Goal: Information Seeking & Learning: Learn about a topic

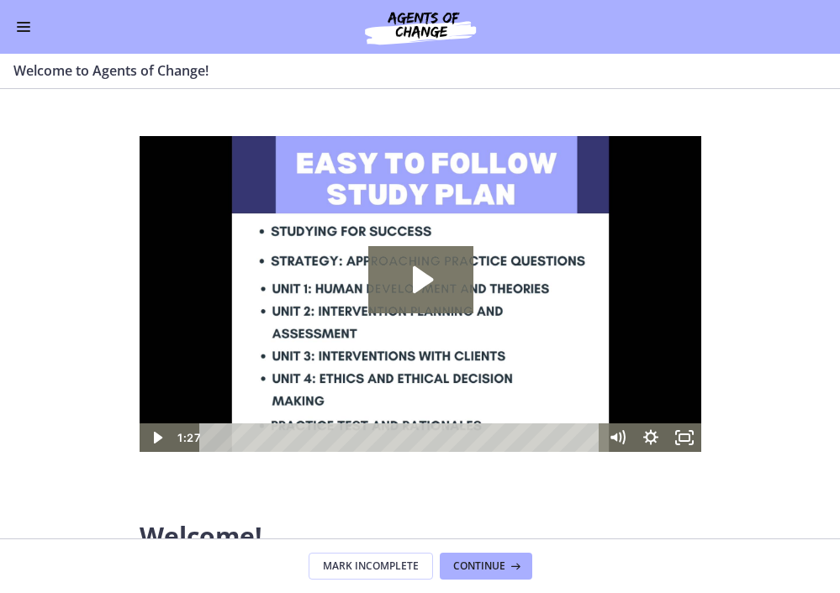
click at [19, 16] on div "Go to Dashboard" at bounding box center [420, 27] width 840 height 54
click at [30, 33] on button "Enable menu" at bounding box center [23, 27] width 20 height 20
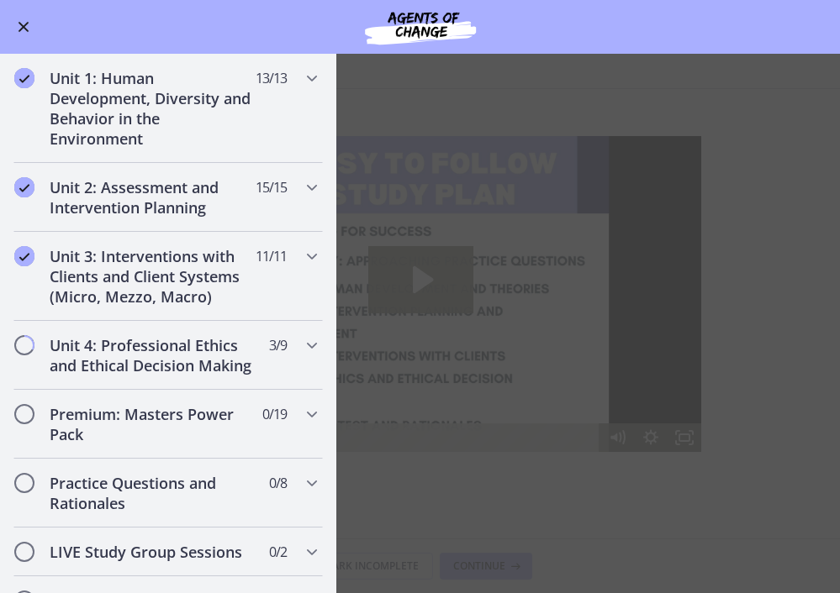
scroll to position [1015, 0]
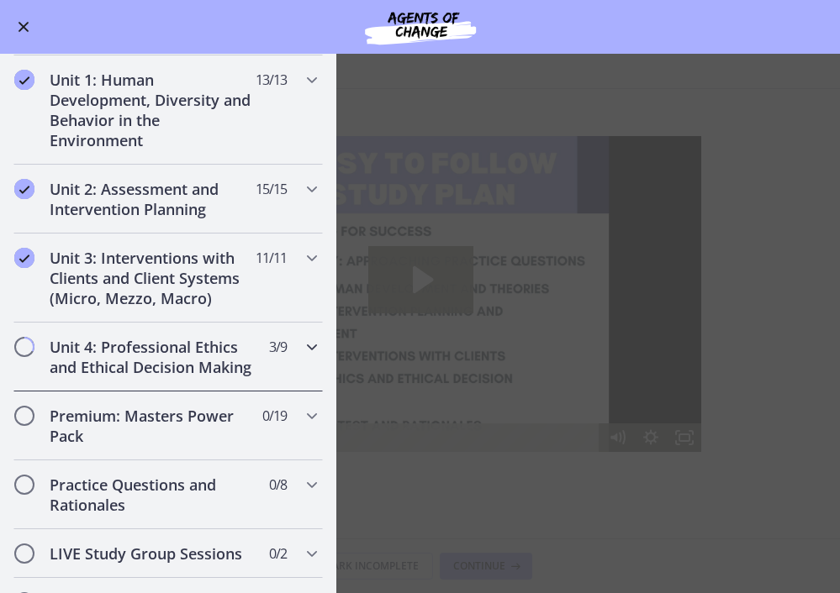
click at [122, 359] on h2 "Unit 4: Professional Ethics and Ethical Decision Making" at bounding box center [152, 357] width 205 height 40
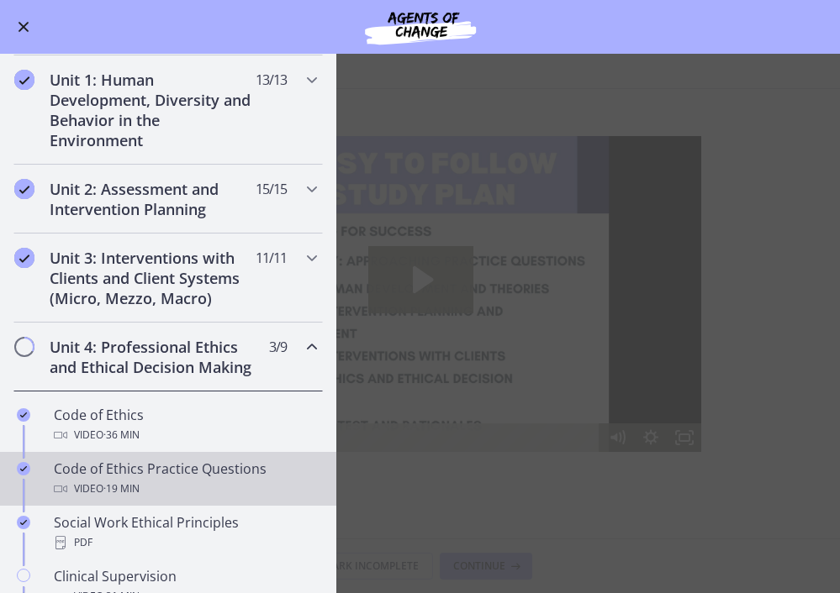
scroll to position [493, 0]
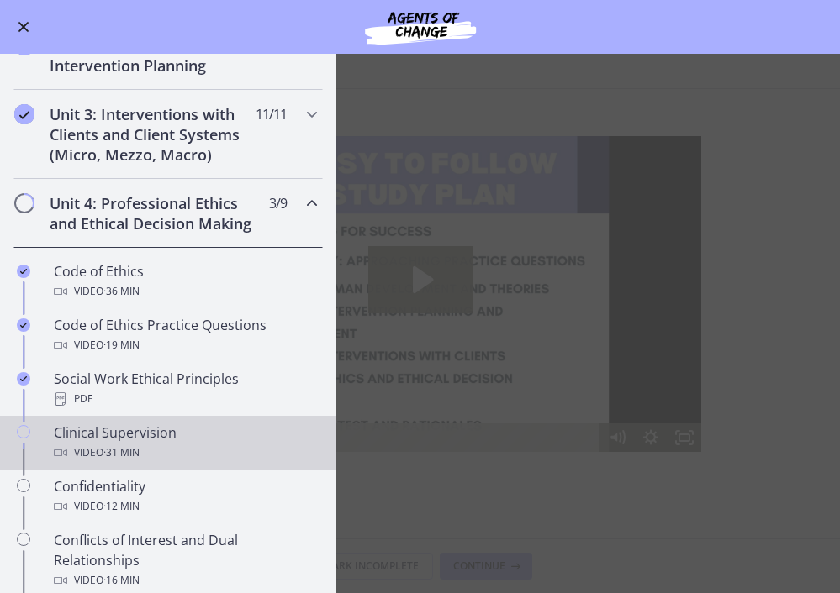
click at [121, 437] on div "Clinical Supervision Video · 31 min" at bounding box center [185, 443] width 262 height 40
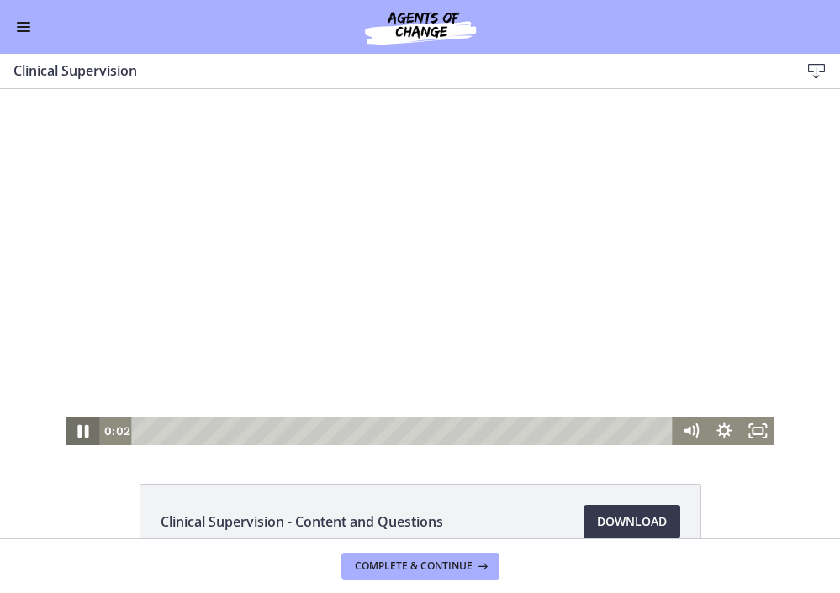
click at [85, 435] on icon "Pause" at bounding box center [82, 431] width 11 height 13
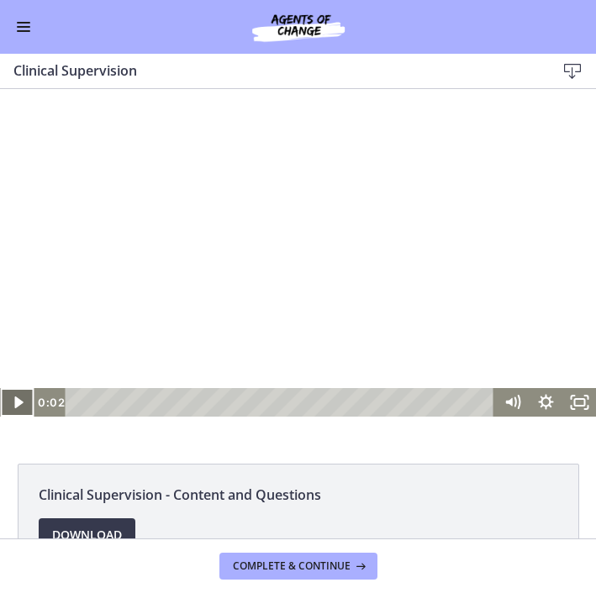
click at [19, 406] on icon "Play Video" at bounding box center [18, 402] width 34 height 29
click at [16, 402] on icon "Pause" at bounding box center [17, 402] width 34 height 29
click at [13, 404] on icon "Play Video" at bounding box center [18, 403] width 40 height 34
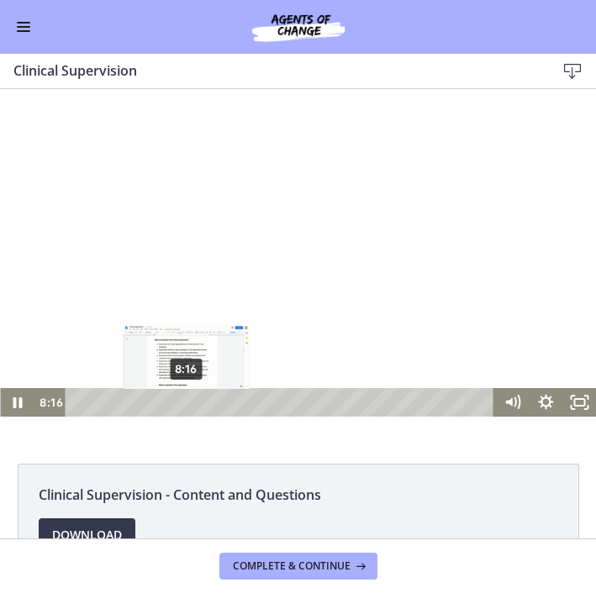
drag, startPoint x: 156, startPoint y: 403, endPoint x: 187, endPoint y: 400, distance: 31.2
click at [187, 400] on div "Playbar" at bounding box center [186, 402] width 9 height 9
click at [182, 400] on div "Playbar" at bounding box center [181, 402] width 9 height 9
click at [182, 404] on div "Playbar" at bounding box center [183, 402] width 9 height 9
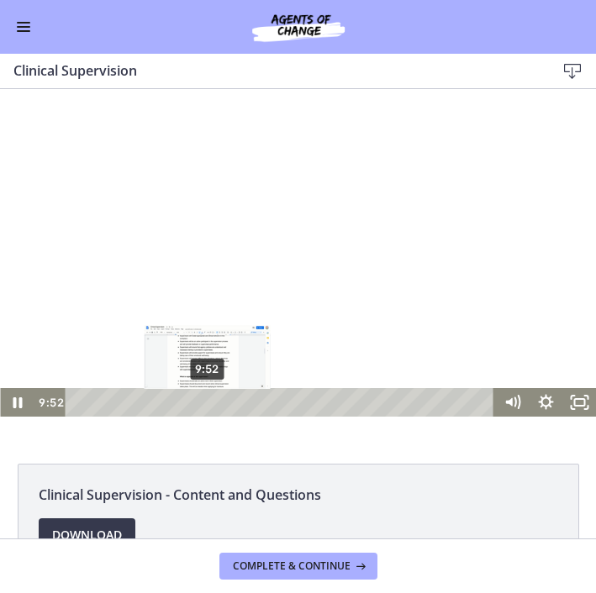
drag, startPoint x: 182, startPoint y: 404, endPoint x: 208, endPoint y: 403, distance: 25.3
click at [208, 403] on div "Playbar" at bounding box center [207, 402] width 9 height 9
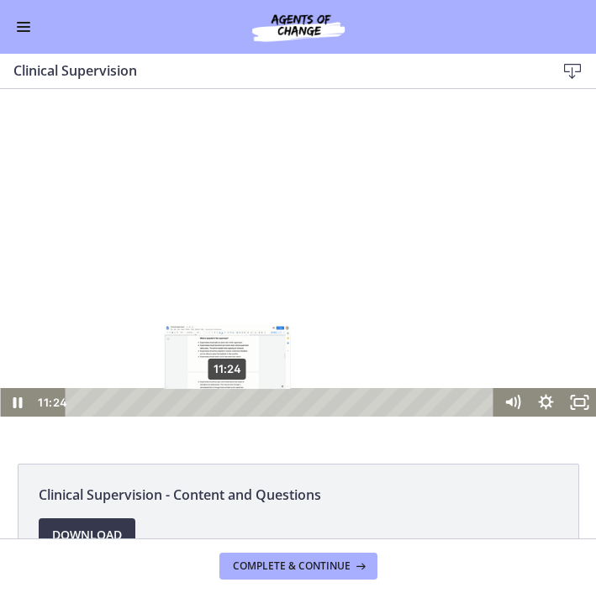
drag, startPoint x: 208, startPoint y: 403, endPoint x: 228, endPoint y: 404, distance: 20.2
click at [228, 404] on div "Playbar" at bounding box center [227, 402] width 9 height 9
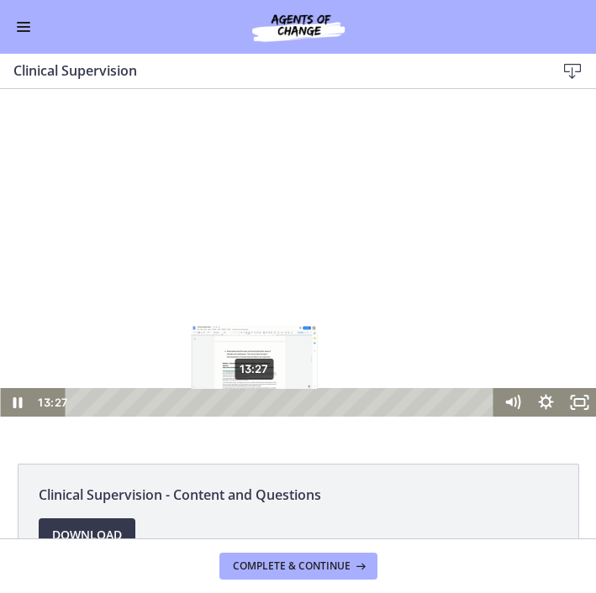
click at [255, 399] on div "13:27" at bounding box center [282, 402] width 409 height 29
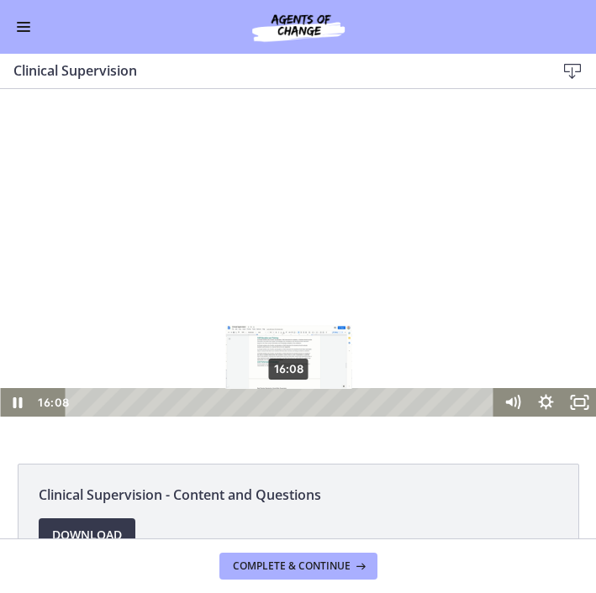
click at [291, 403] on div "Playbar" at bounding box center [288, 402] width 9 height 9
click at [290, 402] on div "Playbar" at bounding box center [291, 402] width 9 height 9
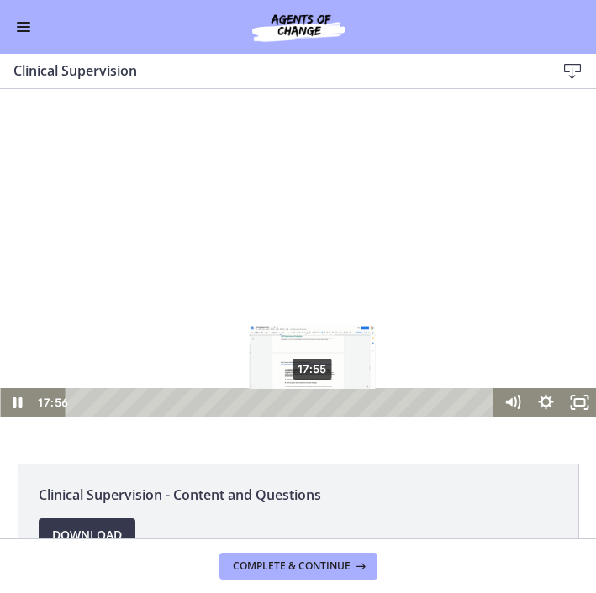
drag, startPoint x: 290, startPoint y: 402, endPoint x: 314, endPoint y: 399, distance: 23.7
click at [314, 399] on div "Playbar" at bounding box center [312, 402] width 9 height 9
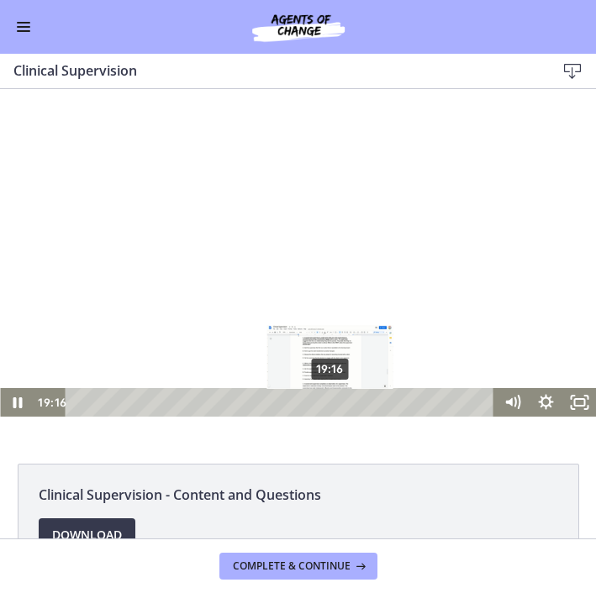
click at [331, 405] on div "Playbar" at bounding box center [329, 402] width 9 height 9
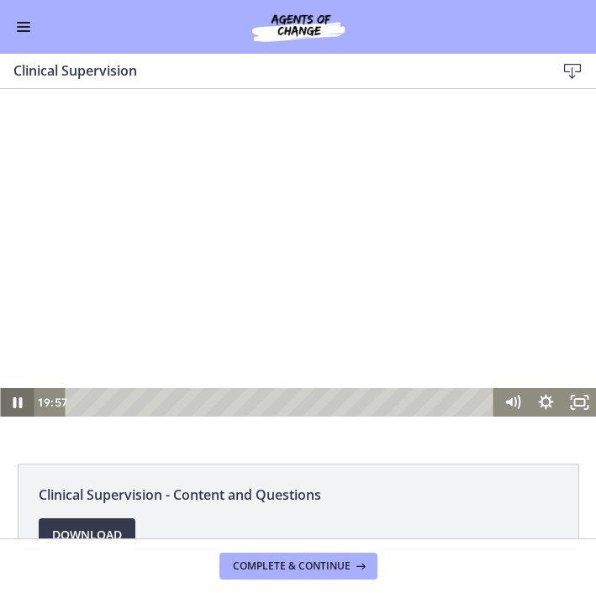
click at [14, 407] on icon "Pause" at bounding box center [17, 403] width 9 height 11
click at [17, 400] on icon "Play Video" at bounding box center [18, 403] width 10 height 14
click at [21, 403] on icon "Pause" at bounding box center [17, 403] width 9 height 11
click at [16, 396] on icon "Play Video" at bounding box center [18, 403] width 40 height 34
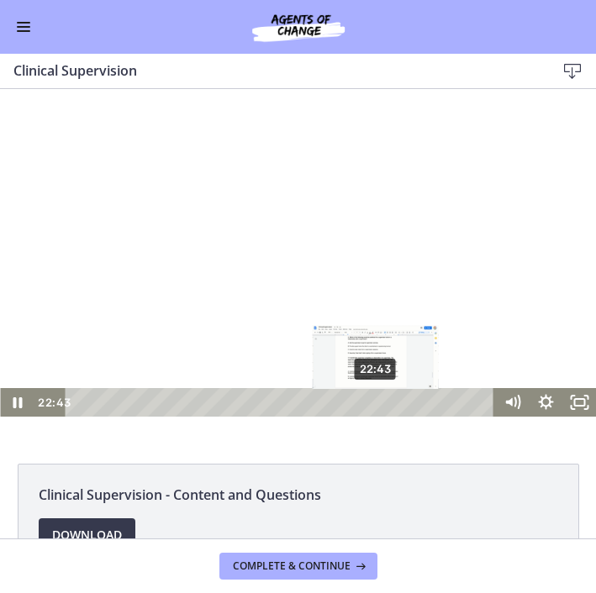
click at [377, 402] on div "Playbar" at bounding box center [375, 402] width 9 height 9
click at [375, 403] on div "Playbar" at bounding box center [373, 402] width 9 height 9
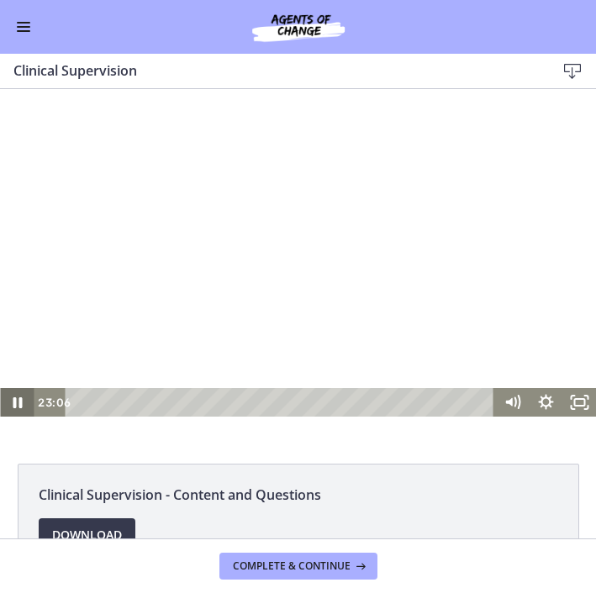
click at [21, 403] on icon "Pause" at bounding box center [17, 403] width 9 height 11
click at [19, 408] on icon "Play Video" at bounding box center [18, 402] width 34 height 29
click at [21, 408] on icon "Pause" at bounding box center [17, 403] width 9 height 11
click at [18, 403] on icon "Play Video" at bounding box center [18, 403] width 10 height 14
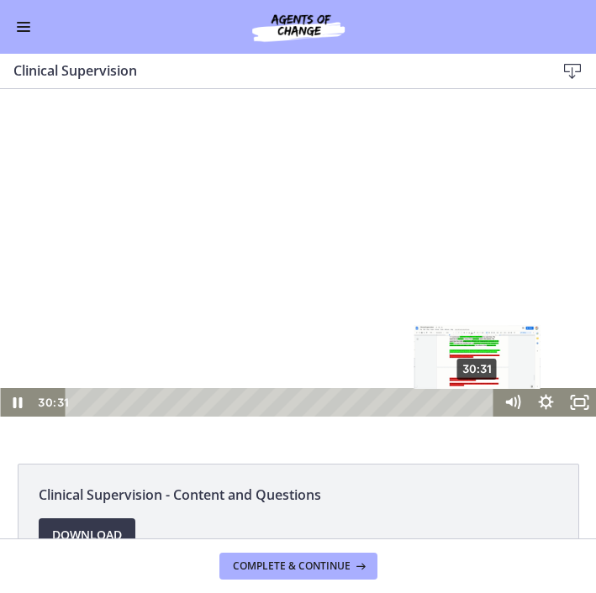
drag, startPoint x: 466, startPoint y: 403, endPoint x: 479, endPoint y: 405, distance: 13.7
click at [479, 405] on div "Playbar" at bounding box center [476, 402] width 9 height 9
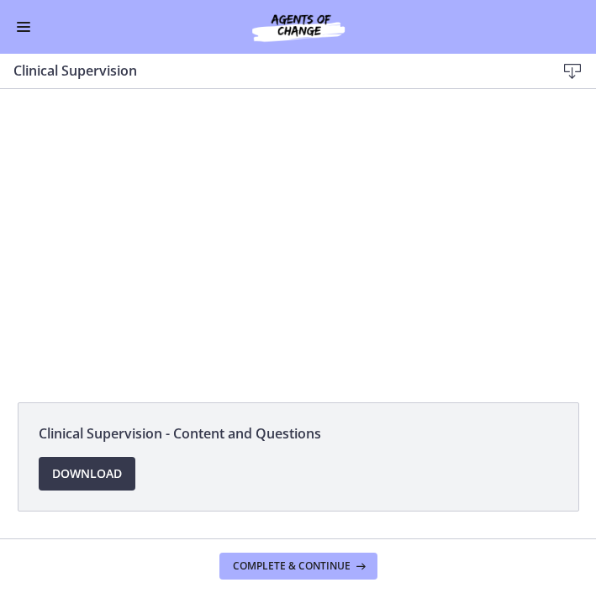
scroll to position [61, 0]
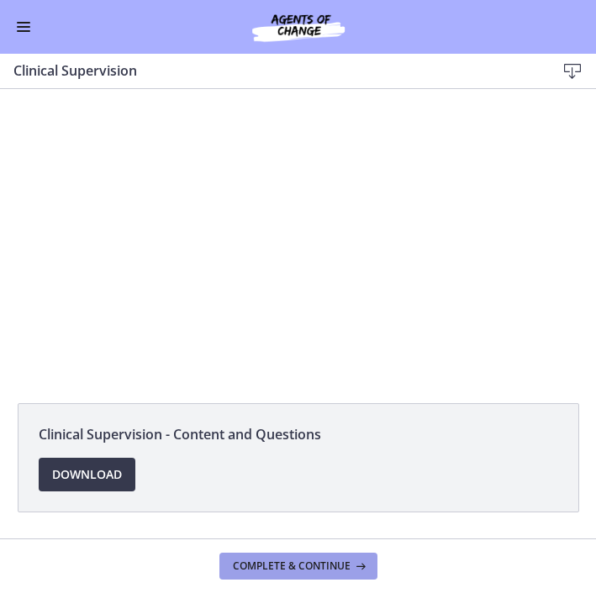
click at [293, 574] on button "Complete & continue" at bounding box center [298, 566] width 158 height 27
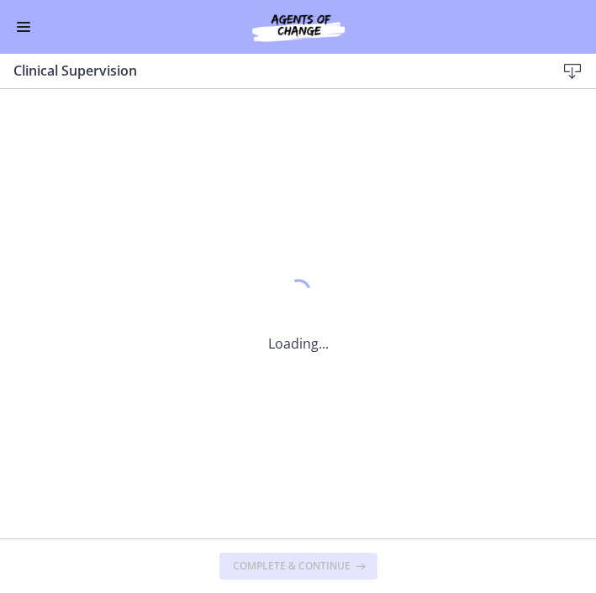
scroll to position [0, 0]
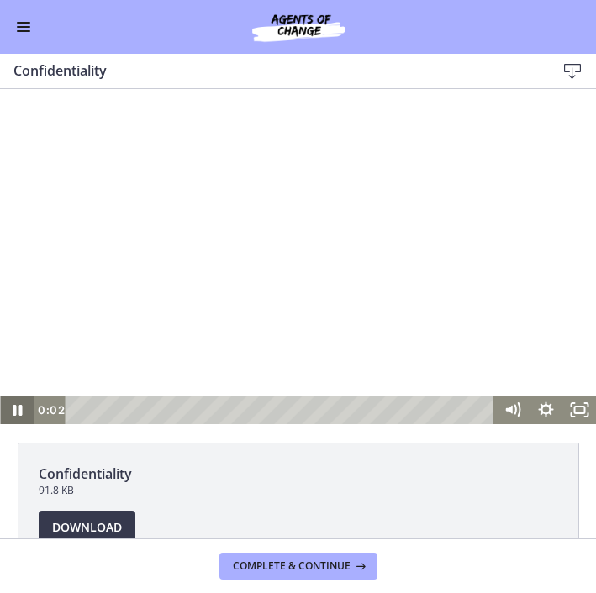
click at [18, 405] on icon "Pause" at bounding box center [17, 410] width 34 height 29
click at [20, 423] on icon "Play Video" at bounding box center [18, 410] width 40 height 34
click at [20, 417] on icon "Pause" at bounding box center [17, 410] width 34 height 29
click at [18, 406] on icon "Play Video" at bounding box center [18, 410] width 40 height 34
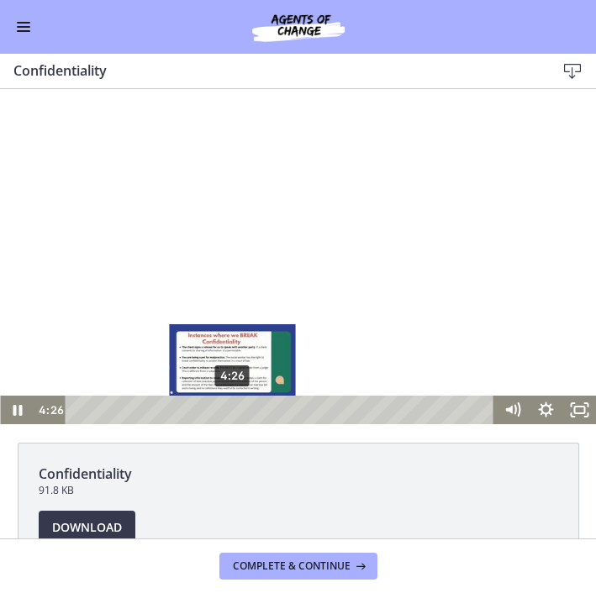
click at [232, 414] on div "4:26" at bounding box center [282, 410] width 409 height 29
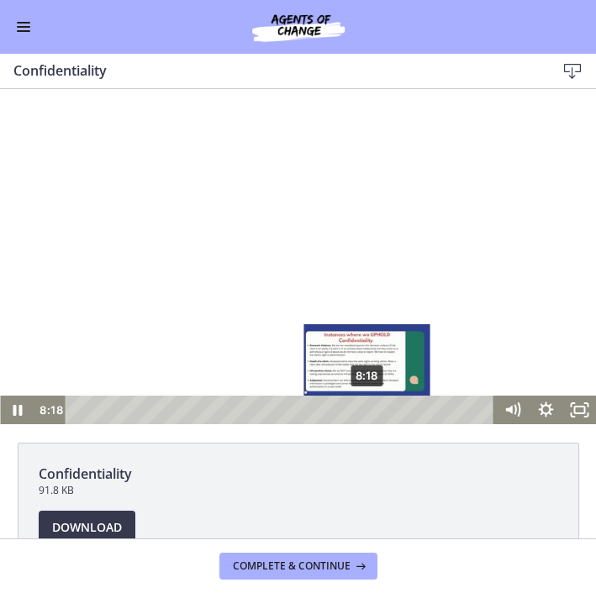
click at [368, 418] on div "8:18" at bounding box center [282, 410] width 409 height 29
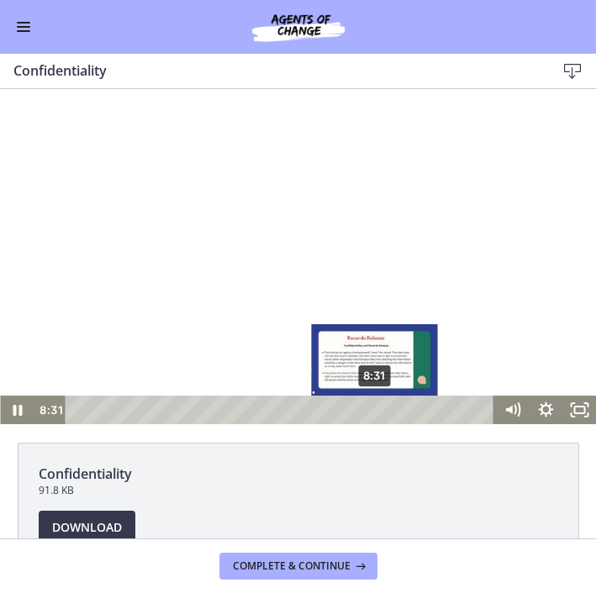
click at [376, 414] on div "8:31" at bounding box center [282, 410] width 409 height 29
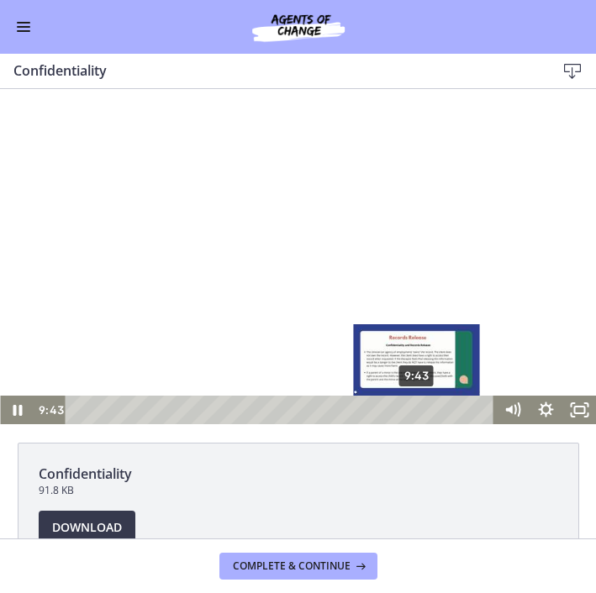
drag, startPoint x: 390, startPoint y: 411, endPoint x: 419, endPoint y: 412, distance: 28.6
click at [419, 412] on div "Playbar" at bounding box center [415, 409] width 9 height 9
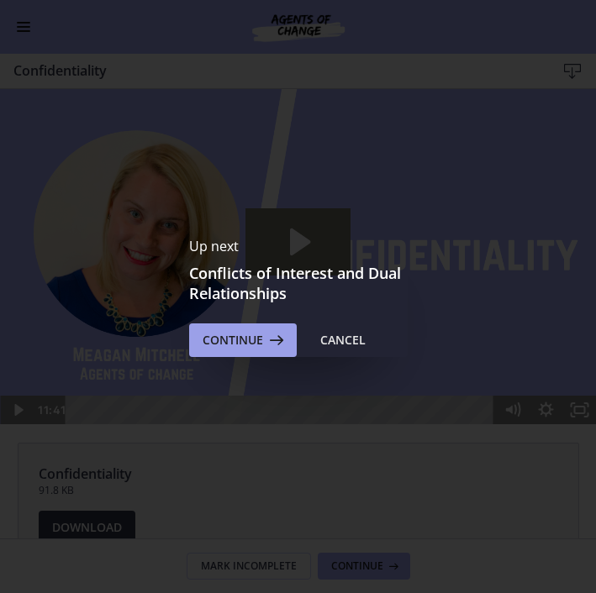
click at [259, 342] on span "Continue" at bounding box center [233, 340] width 61 height 20
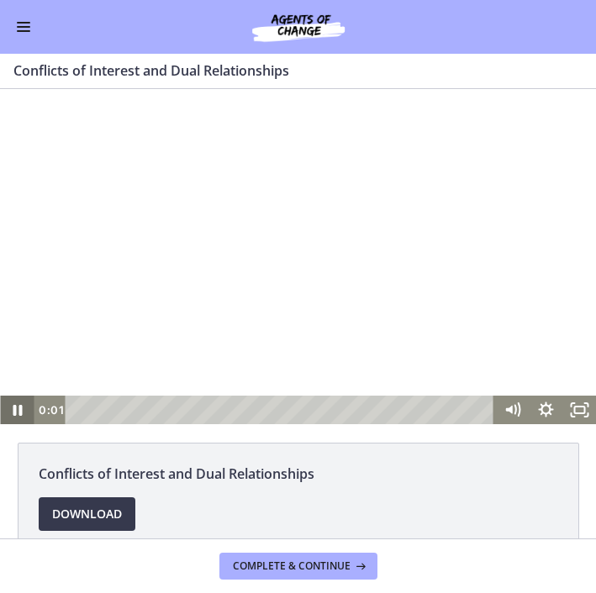
click at [17, 414] on icon "Pause" at bounding box center [17, 410] width 34 height 29
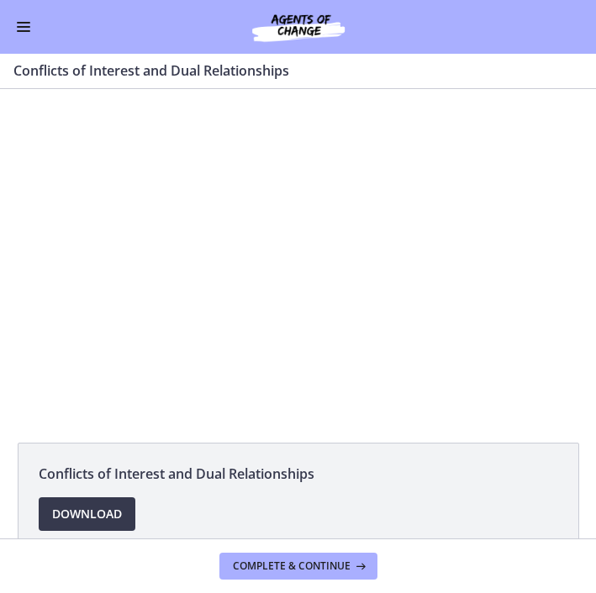
click at [23, 22] on span "Enable menu" at bounding box center [23, 23] width 13 height 2
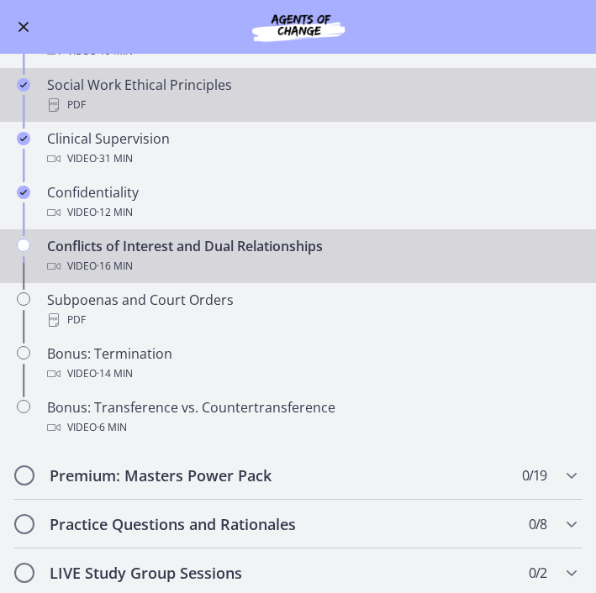
scroll to position [612, 0]
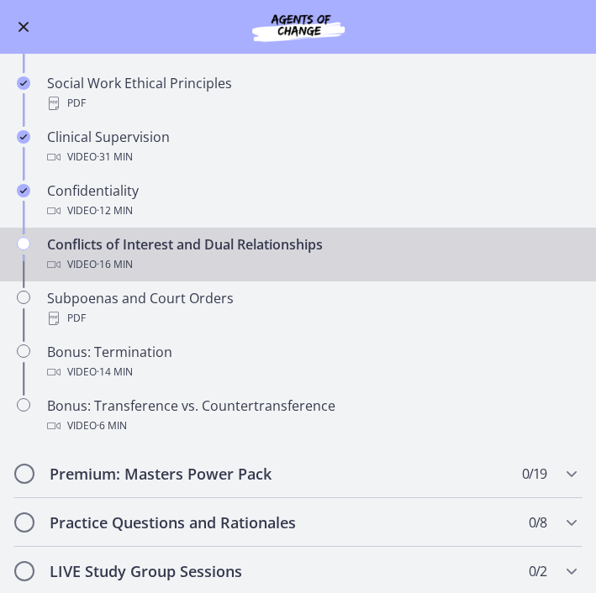
click at [19, 8] on div "Go to Dashboard" at bounding box center [298, 27] width 596 height 54
click at [22, 24] on span "Enable menu" at bounding box center [23, 27] width 11 height 11
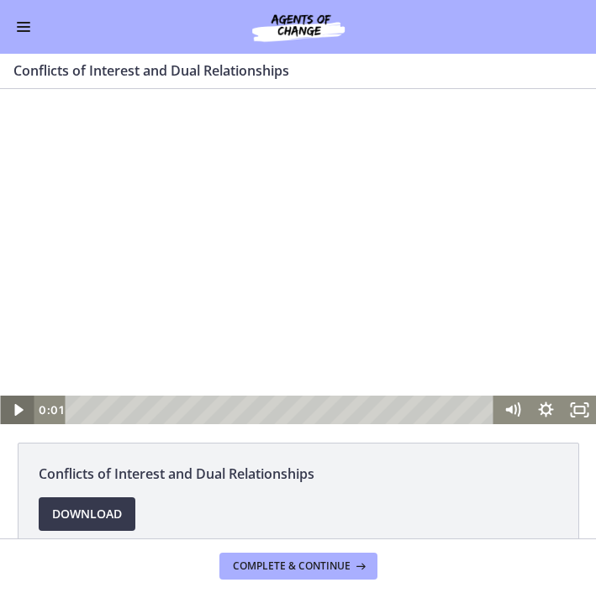
click at [15, 407] on icon "Play Video" at bounding box center [17, 410] width 8 height 12
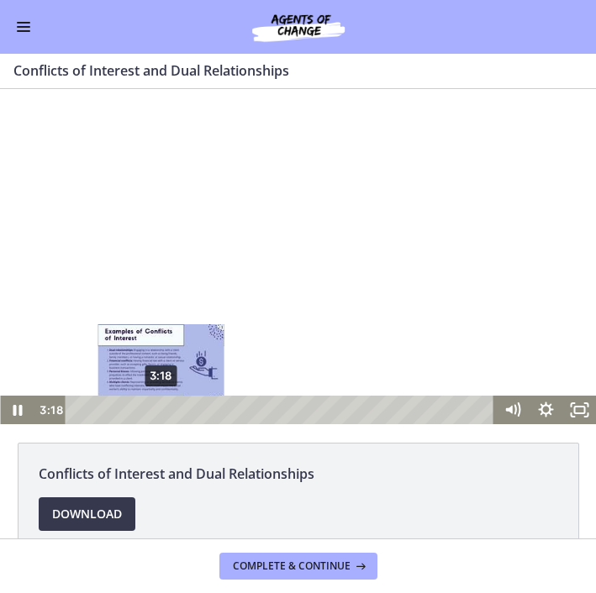
click at [161, 411] on div "3:18" at bounding box center [282, 410] width 409 height 29
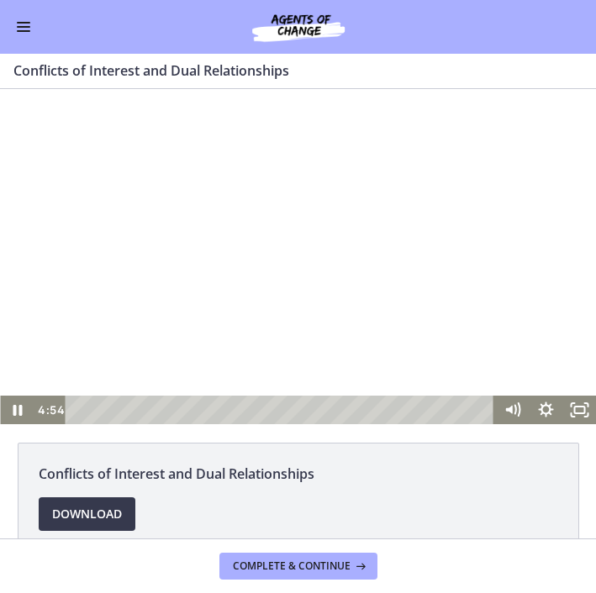
click at [119, 344] on div at bounding box center [298, 256] width 596 height 335
click at [18, 411] on icon "Play Video" at bounding box center [18, 410] width 10 height 14
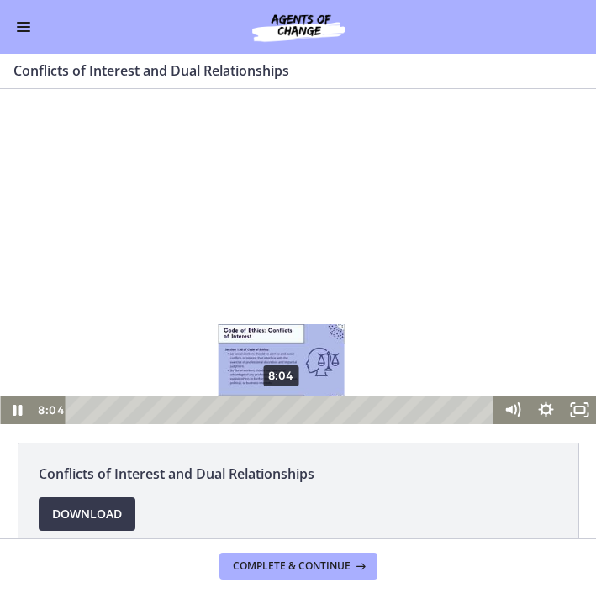
drag, startPoint x: 268, startPoint y: 409, endPoint x: 282, endPoint y: 412, distance: 14.5
click at [282, 412] on div "Playbar" at bounding box center [281, 409] width 9 height 9
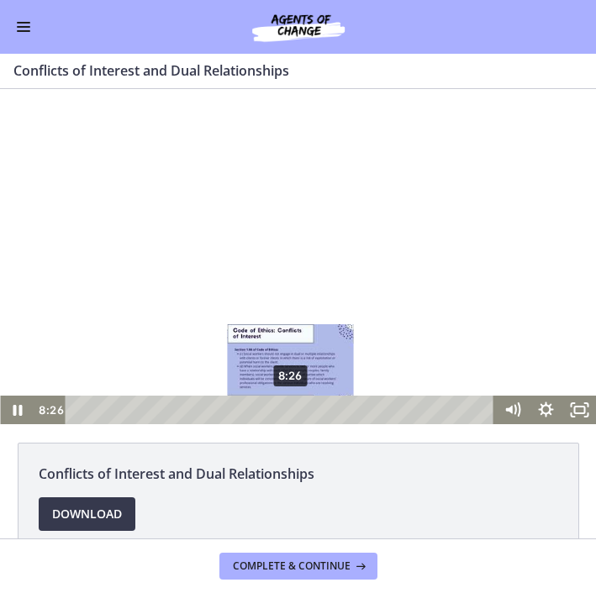
drag, startPoint x: 282, startPoint y: 412, endPoint x: 292, endPoint y: 413, distance: 9.3
click at [292, 413] on div "Playbar" at bounding box center [290, 409] width 9 height 9
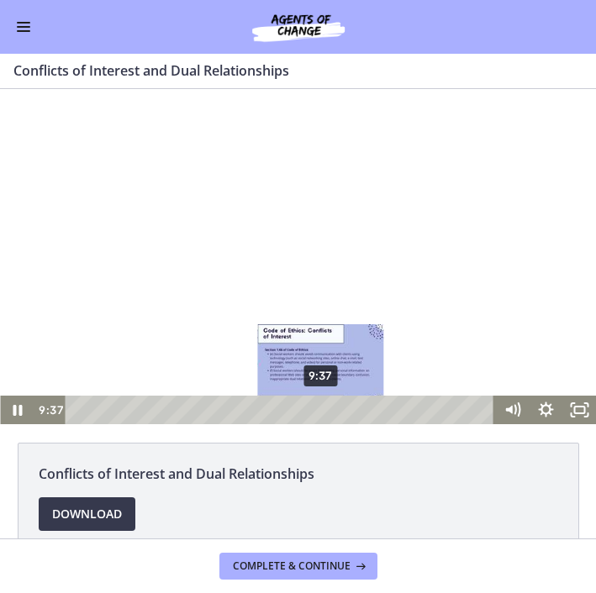
drag, startPoint x: 293, startPoint y: 406, endPoint x: 322, endPoint y: 409, distance: 28.7
click at [322, 409] on div "Playbar" at bounding box center [320, 409] width 9 height 9
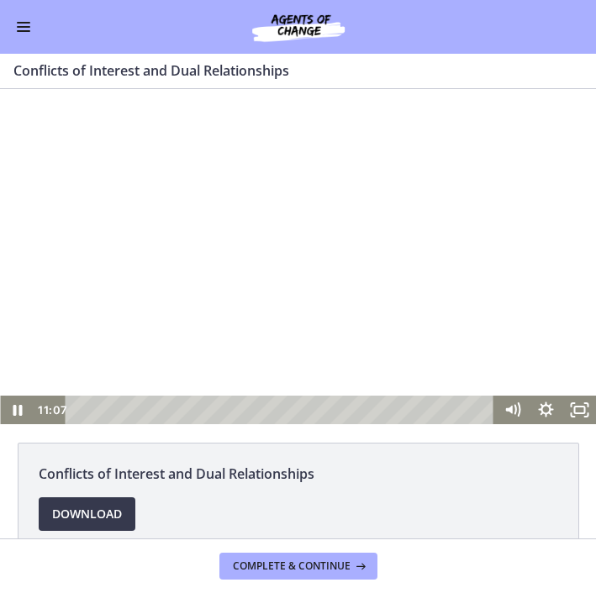
drag, startPoint x: 327, startPoint y: 409, endPoint x: 361, endPoint y: 436, distance: 43.6
click at [361, 425] on html "Click for sound @keyframes VOLUME_SMALL_WAVE_FLASH { 0% { opacity: 0; } 33% { o…" at bounding box center [298, 256] width 596 height 335
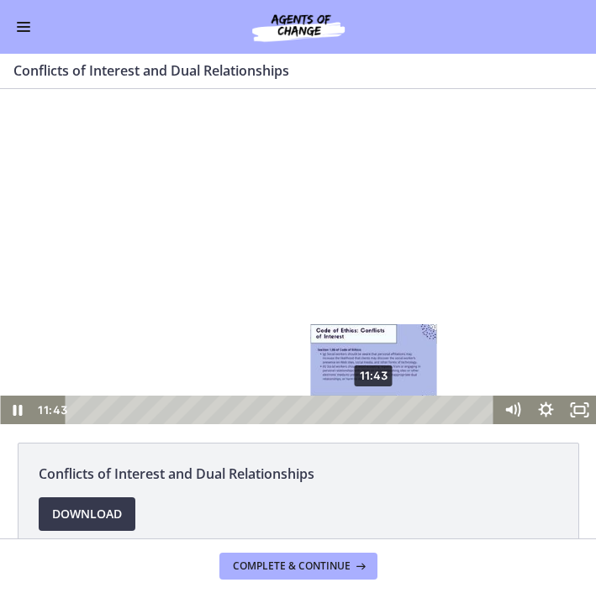
drag, startPoint x: 363, startPoint y: 408, endPoint x: 375, endPoint y: 409, distance: 11.9
click at [375, 409] on div "Playbar" at bounding box center [373, 409] width 9 height 9
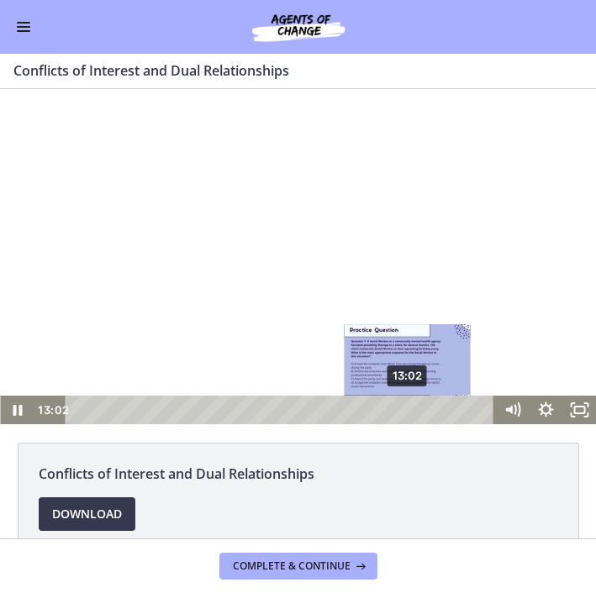
drag, startPoint x: 379, startPoint y: 408, endPoint x: 409, endPoint y: 413, distance: 30.7
click at [409, 413] on div "Playbar" at bounding box center [406, 409] width 9 height 9
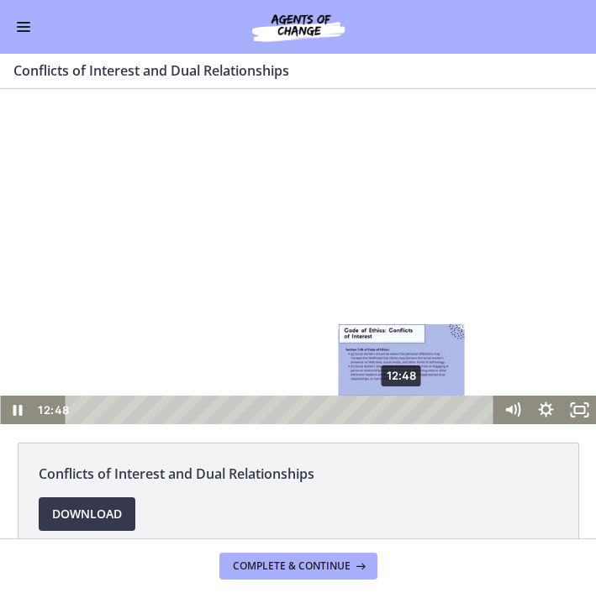
click at [403, 409] on div "Playbar" at bounding box center [401, 409] width 9 height 9
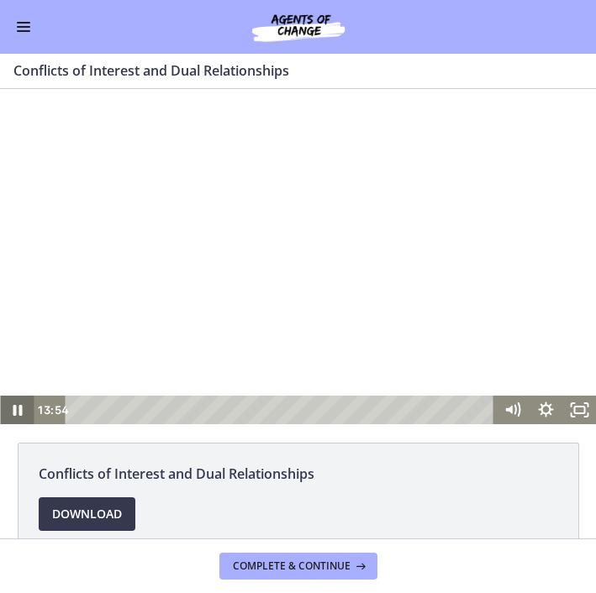
click at [18, 410] on icon "Pause" at bounding box center [17, 410] width 34 height 29
click at [20, 413] on icon "Play Video" at bounding box center [18, 410] width 34 height 29
click at [18, 414] on icon "Pause" at bounding box center [17, 410] width 11 height 13
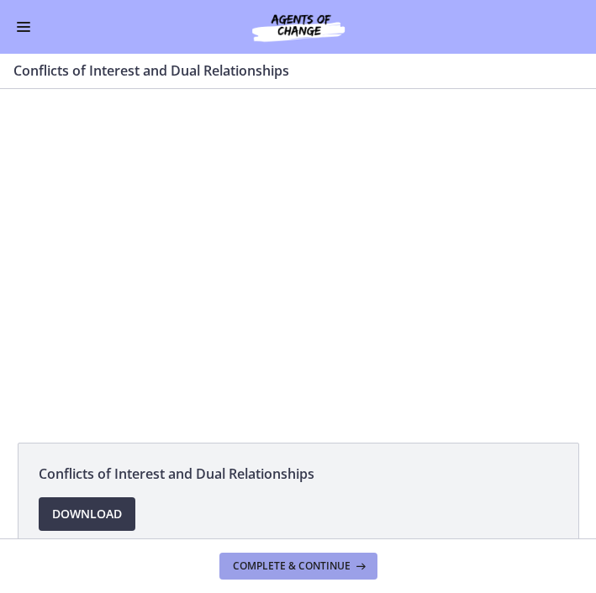
click at [301, 572] on span "Complete & continue" at bounding box center [292, 566] width 118 height 13
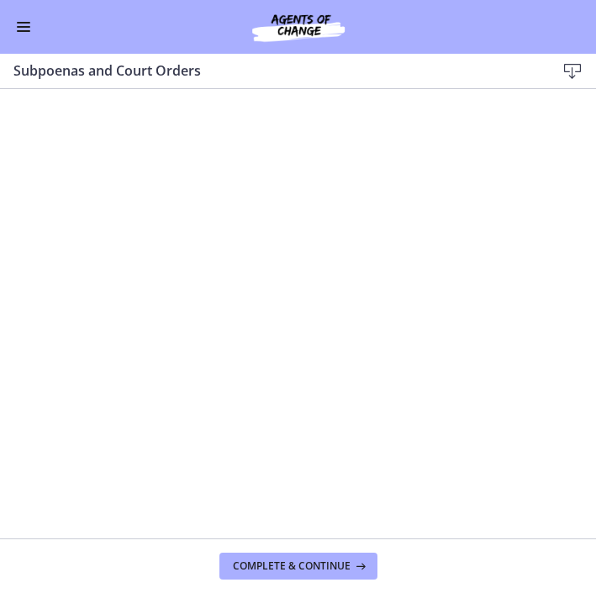
click at [575, 70] on icon at bounding box center [572, 71] width 20 height 20
click at [309, 572] on span "Complete & continue" at bounding box center [292, 566] width 118 height 13
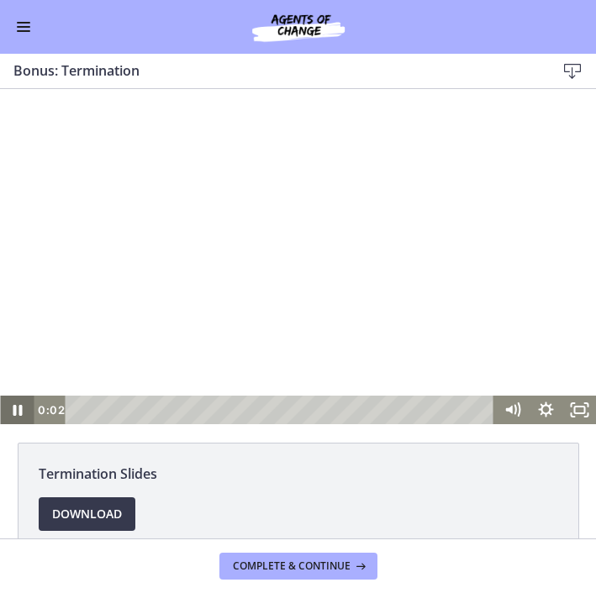
click at [17, 410] on icon "Pause" at bounding box center [17, 410] width 34 height 29
click at [19, 411] on icon "Play Video" at bounding box center [17, 410] width 8 height 12
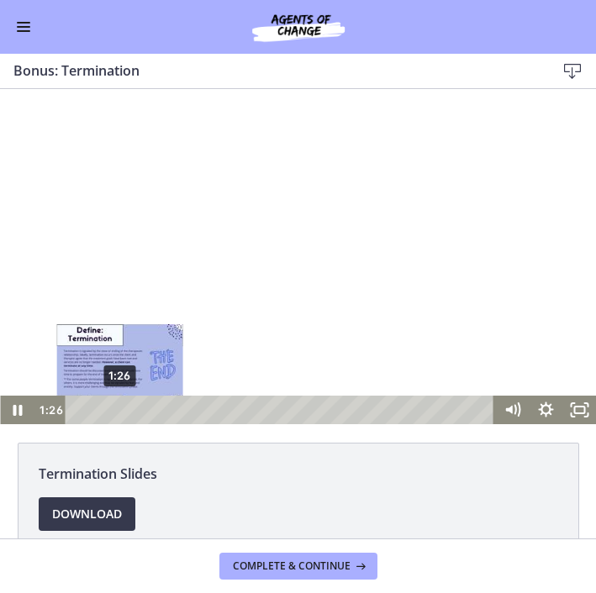
drag, startPoint x: 96, startPoint y: 409, endPoint x: 120, endPoint y: 409, distance: 24.4
click at [120, 409] on div "Playbar" at bounding box center [119, 409] width 9 height 9
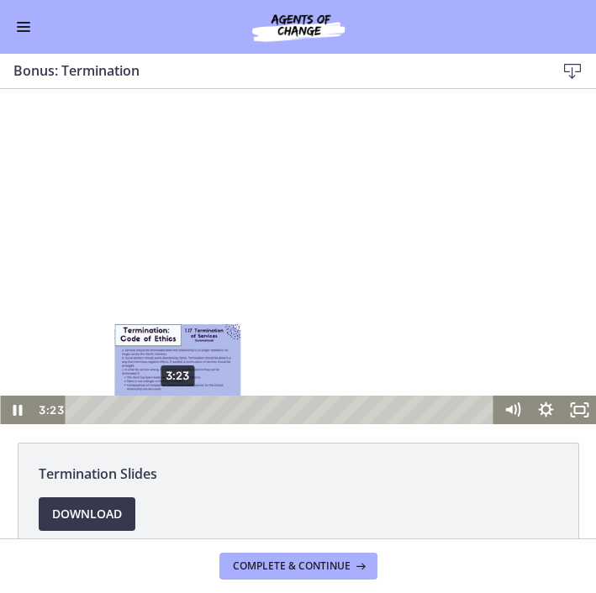
click at [178, 419] on div "3:23" at bounding box center [282, 410] width 409 height 29
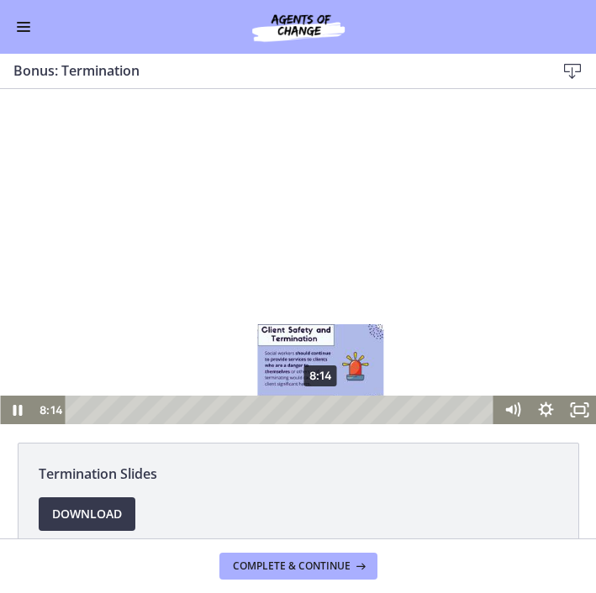
drag, startPoint x: 303, startPoint y: 410, endPoint x: 323, endPoint y: 410, distance: 19.3
click at [323, 410] on div "Playbar" at bounding box center [320, 409] width 9 height 9
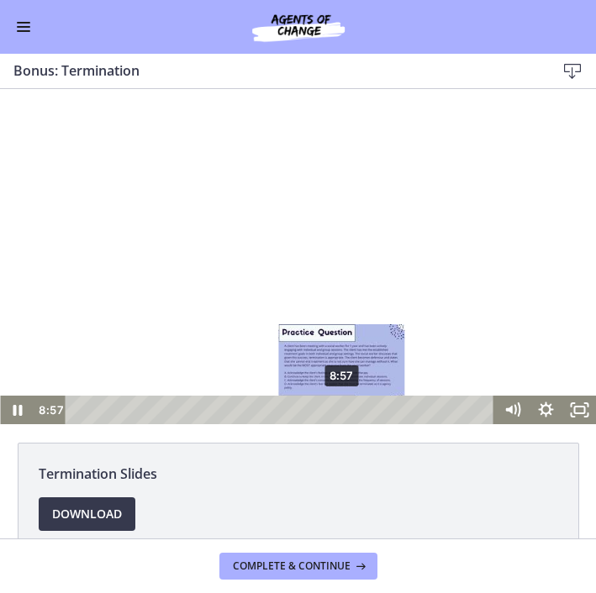
drag, startPoint x: 327, startPoint y: 408, endPoint x: 344, endPoint y: 409, distance: 16.9
click at [344, 409] on div "Playbar" at bounding box center [341, 409] width 9 height 9
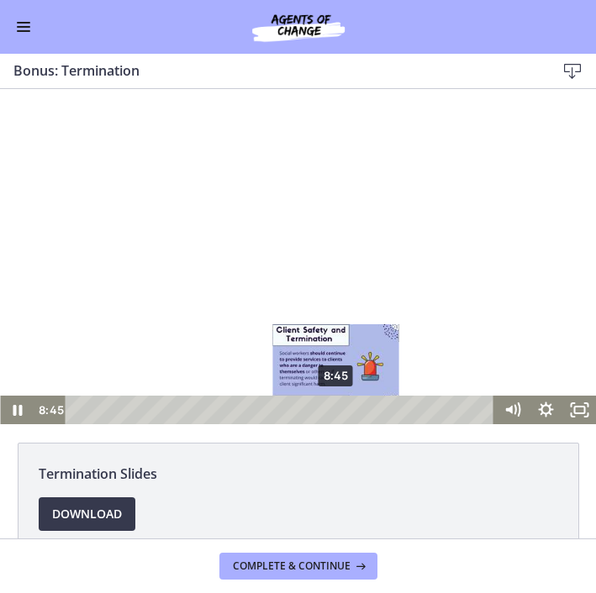
click at [336, 414] on div "8:45" at bounding box center [282, 410] width 409 height 29
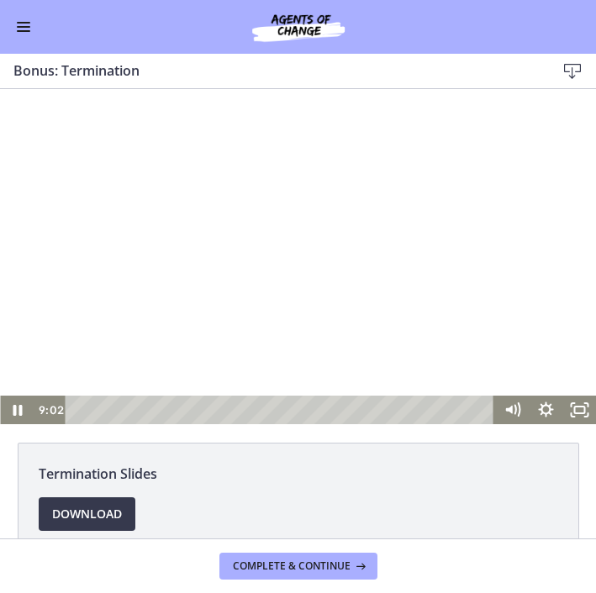
scroll to position [612, 0]
click at [18, 413] on icon "Pause" at bounding box center [17, 410] width 34 height 29
click at [18, 413] on icon "Play Video" at bounding box center [18, 410] width 10 height 14
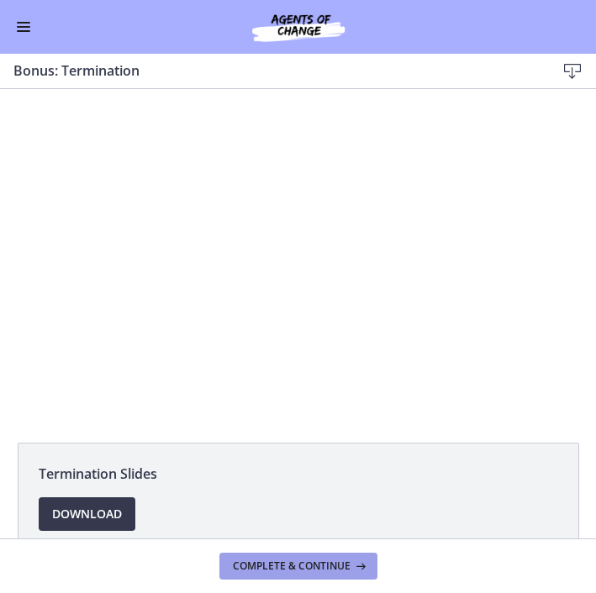
click at [296, 560] on span "Complete & continue" at bounding box center [292, 566] width 118 height 13
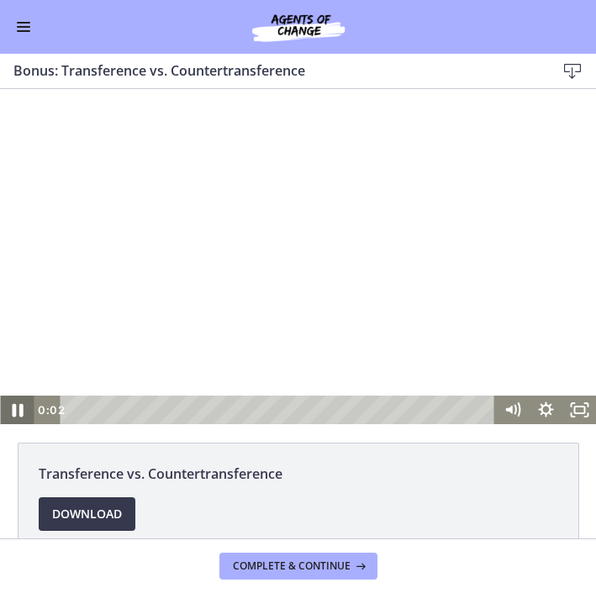
click at [20, 413] on icon "Pause" at bounding box center [17, 410] width 11 height 13
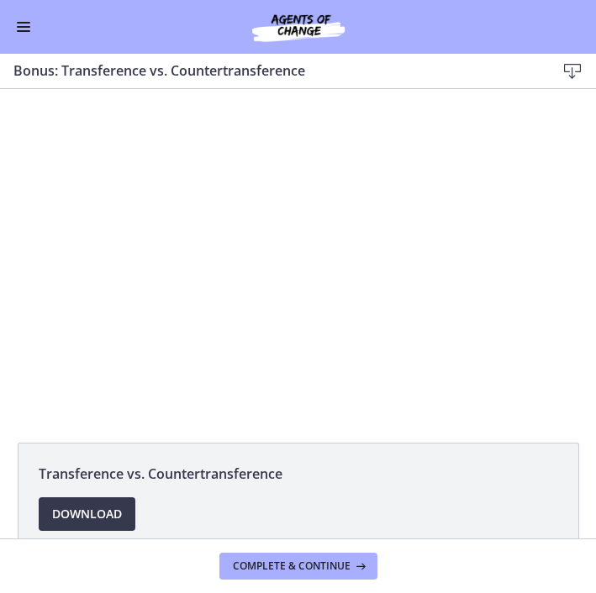
click at [15, 27] on button "Enable menu" at bounding box center [23, 27] width 20 height 20
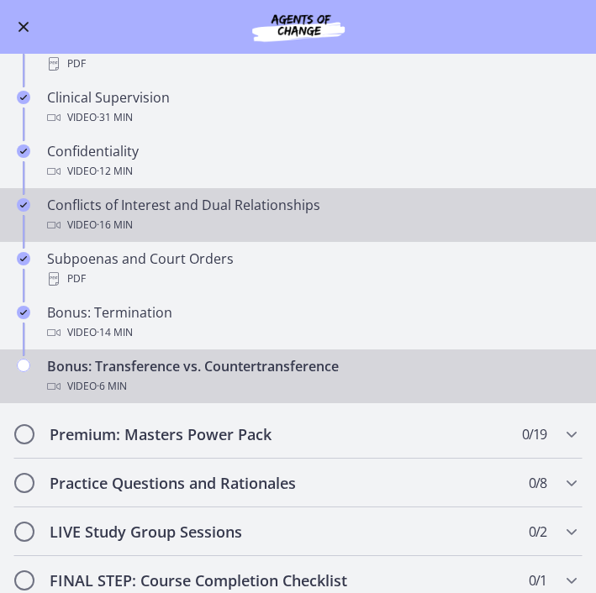
scroll to position [656, 0]
